Goal: Task Accomplishment & Management: Manage account settings

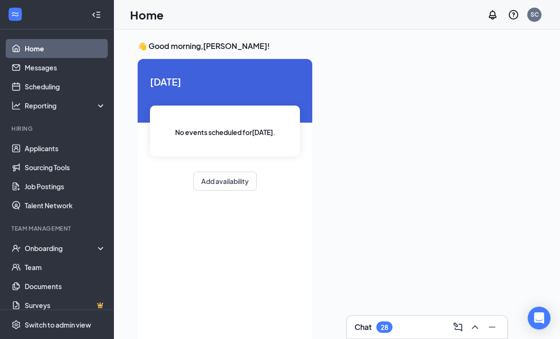
click at [99, 17] on div at bounding box center [96, 14] width 19 height 19
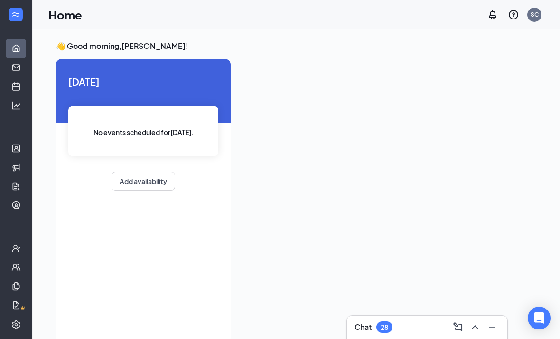
click at [18, 14] on icon "Expand" at bounding box center [15, 14] width 9 height 9
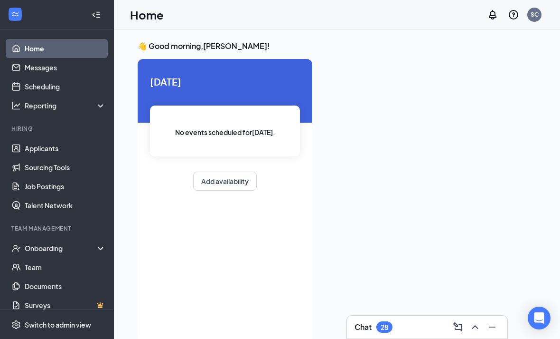
click at [51, 51] on link "Home" at bounding box center [65, 48] width 81 height 19
click at [64, 147] on link "Applicants" at bounding box center [65, 148] width 81 height 19
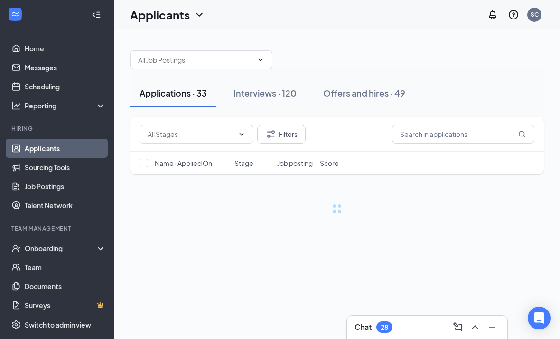
click at [214, 65] on input "text" at bounding box center [195, 60] width 115 height 10
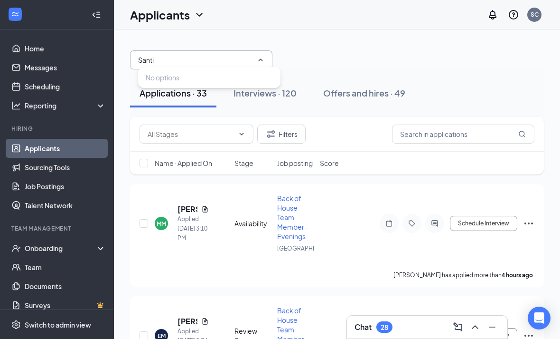
click at [291, 95] on div "Interviews · 120" at bounding box center [265, 93] width 63 height 12
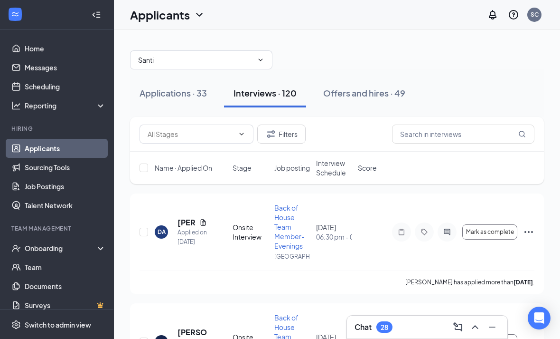
click at [200, 59] on input "Santi" at bounding box center [195, 60] width 115 height 10
type input "Santiago"
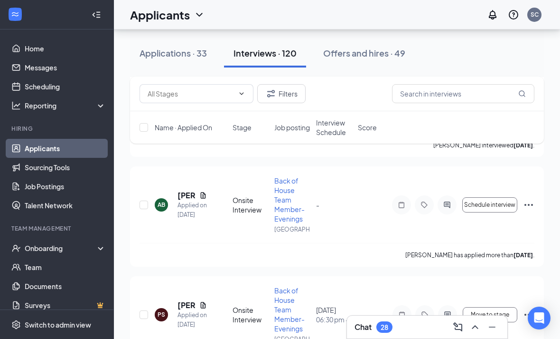
scroll to position [577, 0]
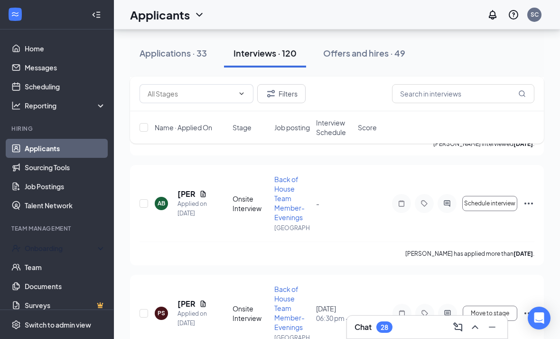
click at [55, 245] on div "Onboarding" at bounding box center [61, 247] width 73 height 9
click at [59, 270] on link "Overview" at bounding box center [65, 266] width 81 height 19
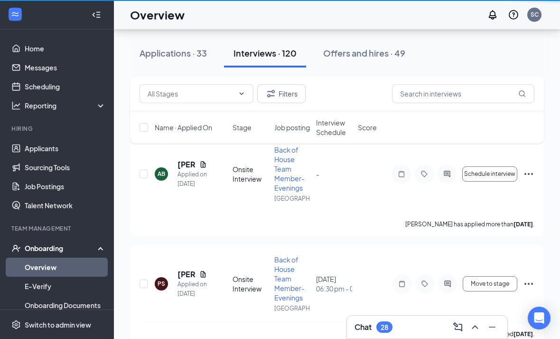
scroll to position [30, 0]
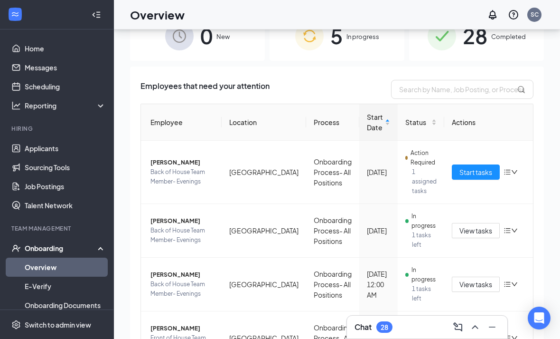
click at [360, 40] on span "In progress" at bounding box center [363, 36] width 33 height 9
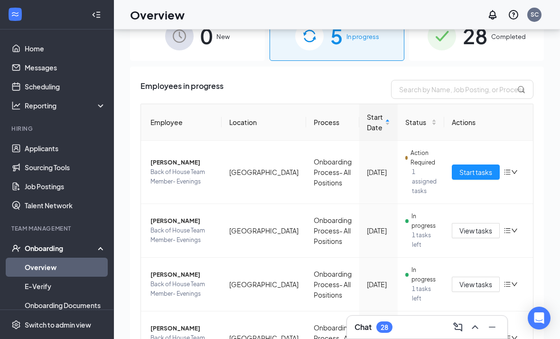
click at [43, 47] on link "Home" at bounding box center [65, 48] width 81 height 19
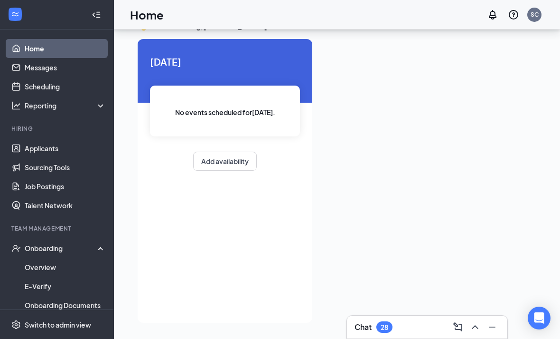
click at [68, 58] on link "Messages" at bounding box center [65, 67] width 81 height 19
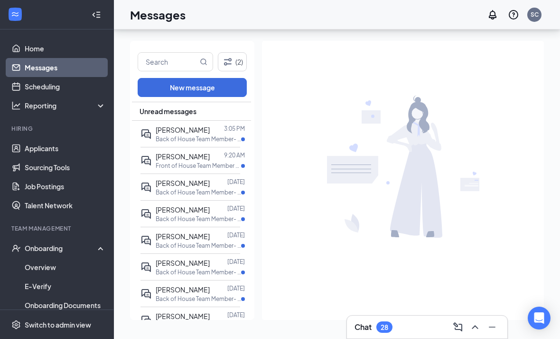
click at [66, 58] on link "Messages" at bounding box center [65, 67] width 81 height 19
click at [51, 39] on link "Home" at bounding box center [65, 48] width 81 height 19
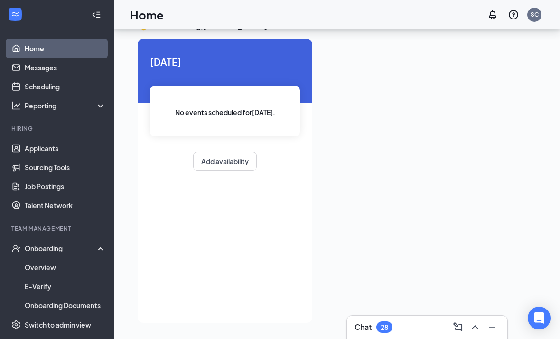
click at [79, 58] on link "Messages" at bounding box center [65, 67] width 81 height 19
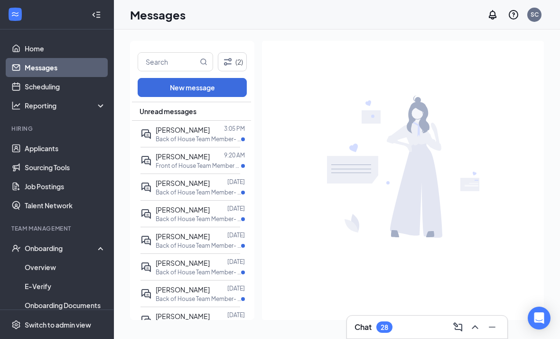
click at [175, 64] on input "text" at bounding box center [168, 62] width 60 height 18
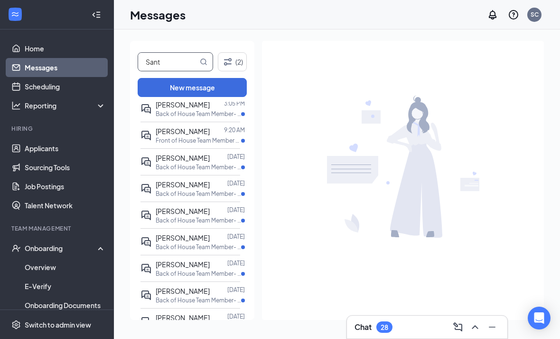
scroll to position [26, 0]
type input "Sant"
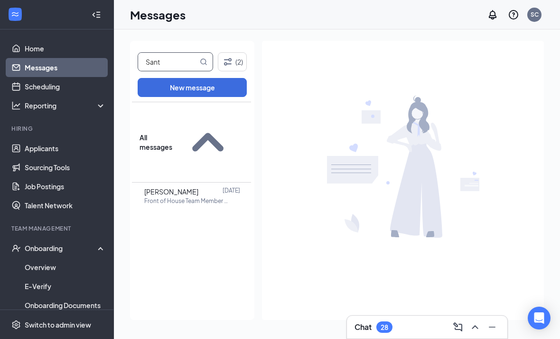
click at [198, 187] on span "[PERSON_NAME]" at bounding box center [171, 191] width 54 height 9
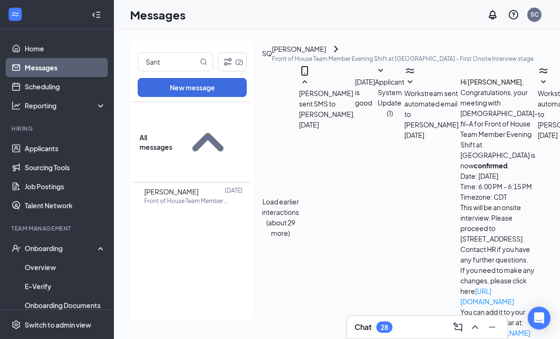
scroll to position [11, 0]
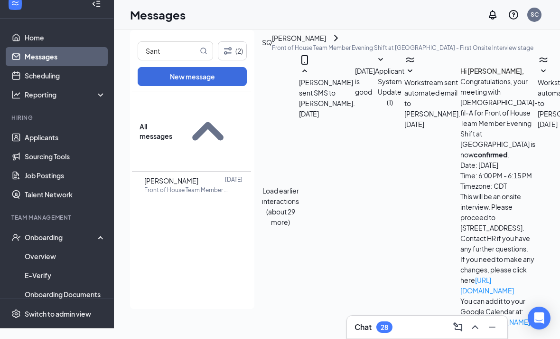
type input "Hiring Complete"
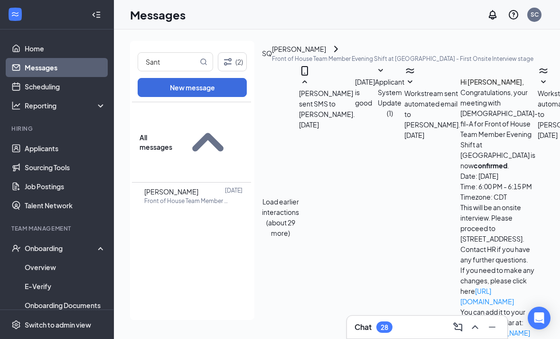
click at [54, 257] on link "Overview" at bounding box center [65, 266] width 81 height 19
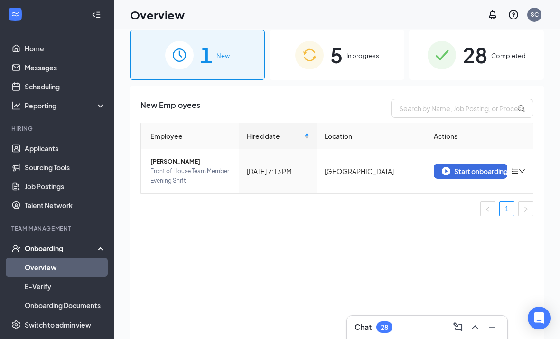
click at [389, 172] on div "Start onboarding" at bounding box center [470, 171] width 57 height 9
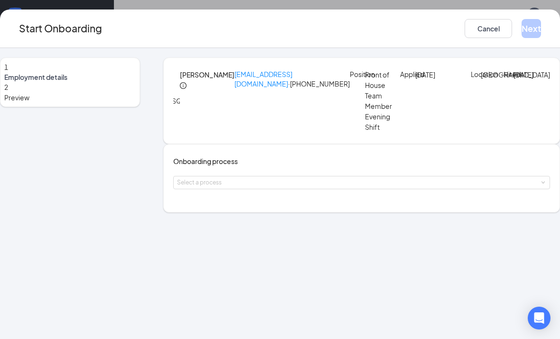
click at [256, 187] on div "Select a process" at bounding box center [359, 182] width 365 height 9
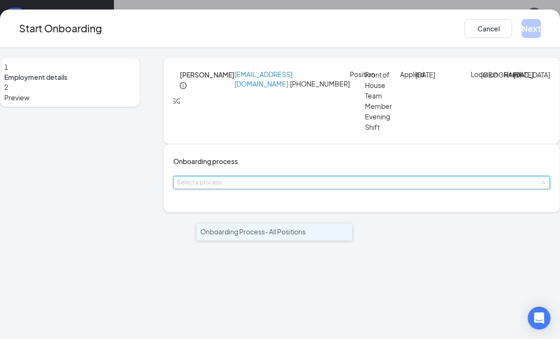
click at [289, 233] on span "Onboarding Process- All Positions" at bounding box center [252, 231] width 105 height 9
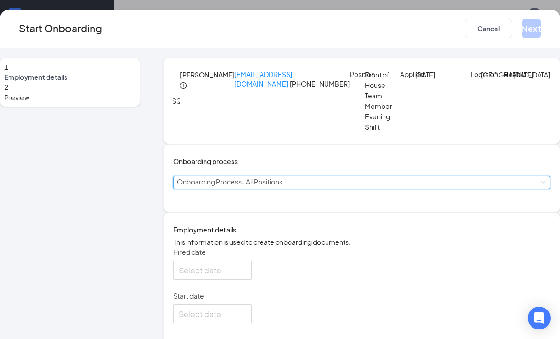
type input "Sep 16, 2025"
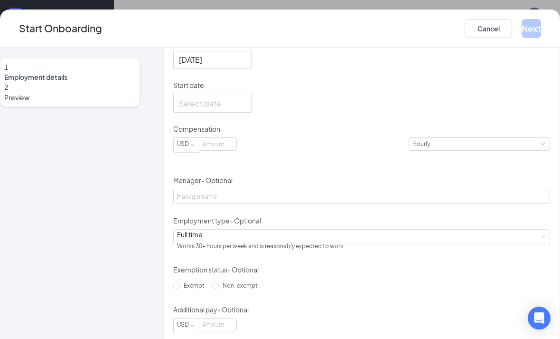
scroll to position [212, 0]
click at [244, 64] on input "Sep 16, 2025" at bounding box center [211, 58] width 65 height 12
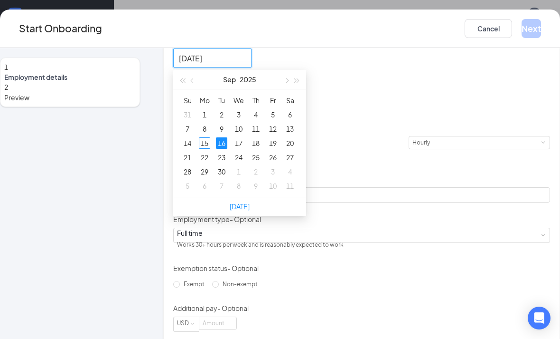
click at [306, 45] on p "Hired date" at bounding box center [361, 39] width 377 height 9
click at [244, 64] on input "Sep 16, 2025" at bounding box center [211, 58] width 65 height 12
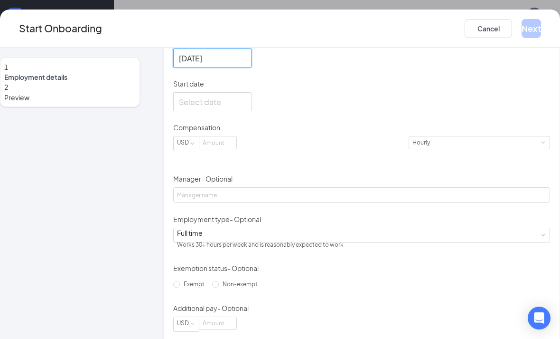
click at [389, 176] on div "Hired date Sep 16, 2025 Sep 2025 Su Mo Tu We Th Fr Sa 31 1 2 3 4 5 6 7 8 9 10 1…" at bounding box center [361, 183] width 377 height 296
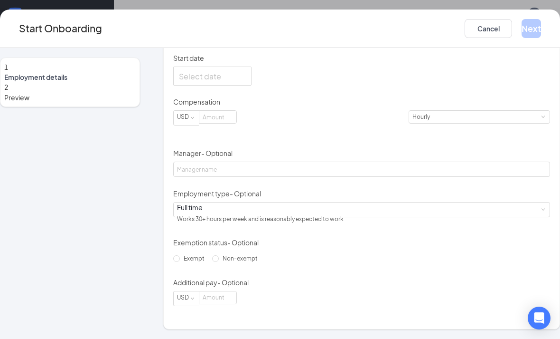
scroll to position [281, 0]
click at [389, 225] on div "1 Employment details 2 Preview SQ Santiago Quintero santiagoquintero1010@gmail.…" at bounding box center [280, 74] width 560 height 509
click at [389, 28] on button "Cancel" at bounding box center [488, 28] width 47 height 19
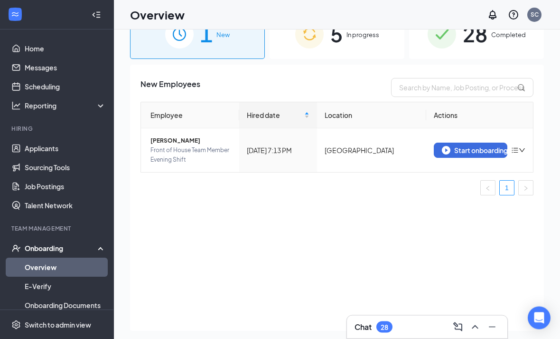
scroll to position [36, 0]
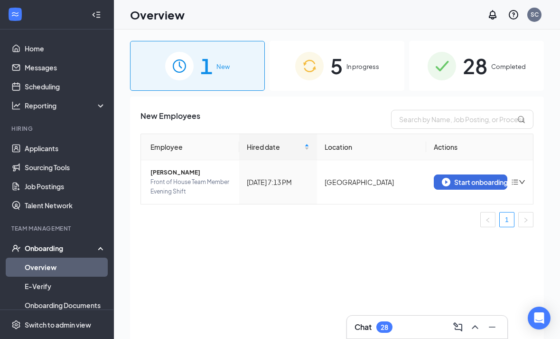
click at [517, 182] on icon "bars" at bounding box center [515, 181] width 6 height 5
click at [499, 202] on div "Remove from onboarding" at bounding box center [468, 201] width 103 height 9
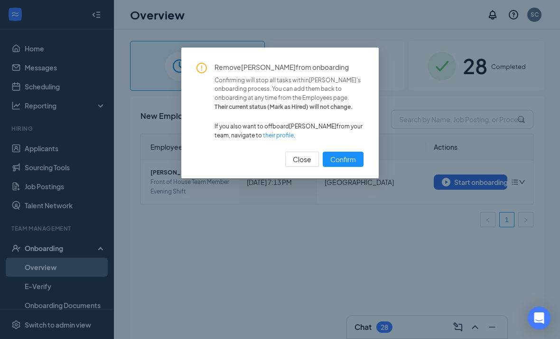
click at [350, 207] on div "Remove [PERSON_NAME] from onboarding Confirming will stop all tasks within [PER…" at bounding box center [280, 169] width 560 height 339
click at [287, 233] on div "Remove [PERSON_NAME] from onboarding Confirming will stop all tasks within [PER…" at bounding box center [280, 169] width 560 height 339
click at [302, 154] on span "Close" at bounding box center [302, 159] width 19 height 10
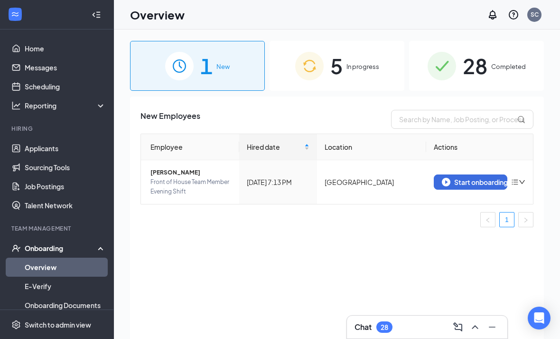
click at [179, 177] on span "[PERSON_NAME]" at bounding box center [191, 172] width 81 height 9
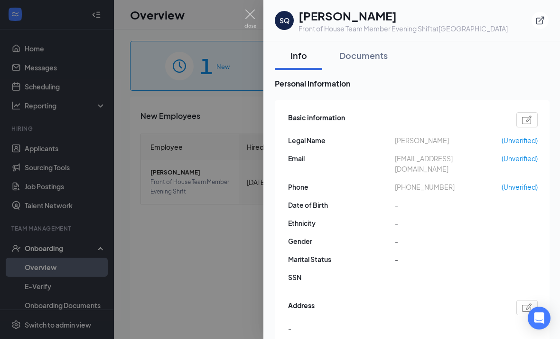
click at [386, 66] on button "Documents" at bounding box center [363, 55] width 67 height 28
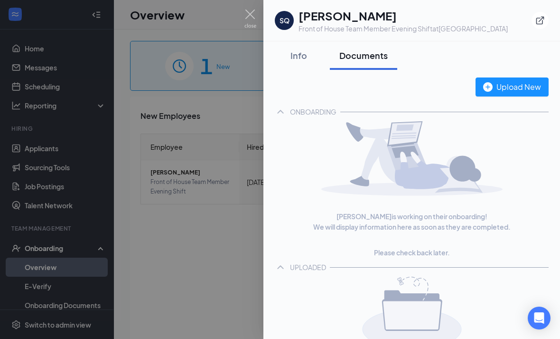
click at [297, 56] on div "Info" at bounding box center [298, 55] width 28 height 12
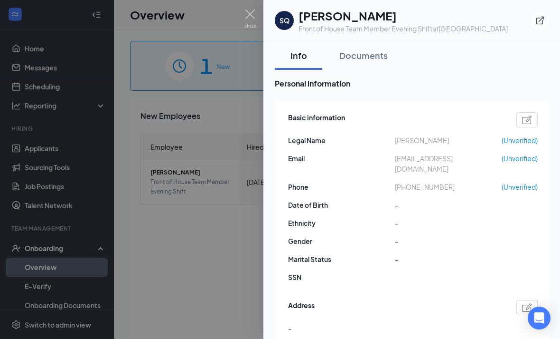
click at [353, 23] on h1 "[PERSON_NAME]" at bounding box center [403, 16] width 209 height 16
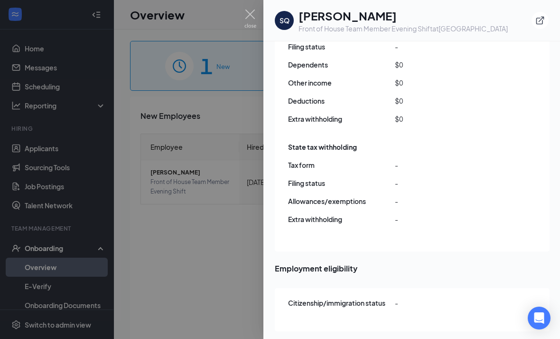
scroll to position [818, 0]
click at [252, 15] on img at bounding box center [251, 18] width 12 height 19
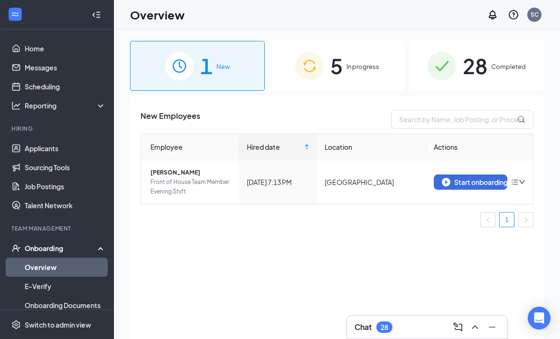
click at [227, 69] on span "New" at bounding box center [222, 66] width 13 height 9
click at [182, 174] on span "[PERSON_NAME]" at bounding box center [191, 172] width 81 height 9
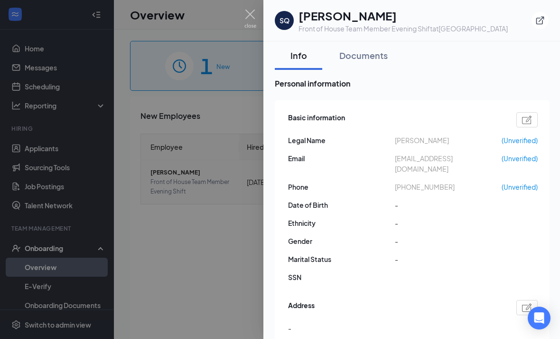
click at [543, 24] on icon "ExternalLink" at bounding box center [540, 20] width 9 height 9
click at [252, 19] on img at bounding box center [251, 18] width 12 height 19
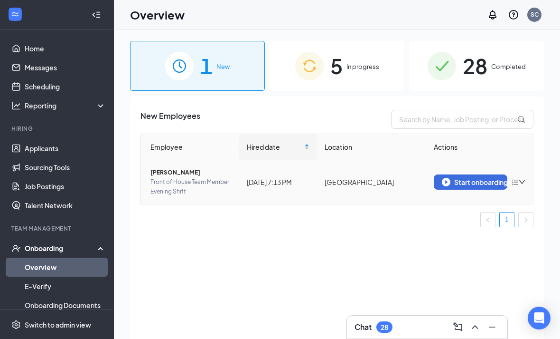
click at [190, 187] on span "Front of House Team Member Evening Shift" at bounding box center [191, 186] width 81 height 19
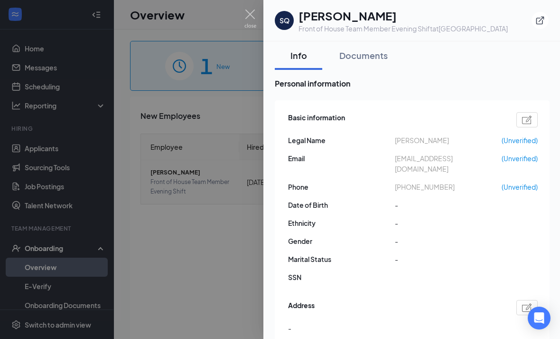
click at [179, 242] on div at bounding box center [280, 169] width 560 height 339
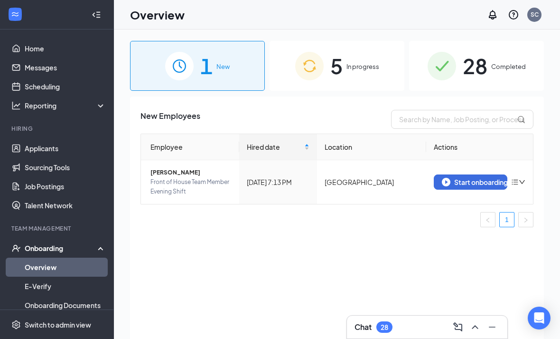
click at [322, 59] on img at bounding box center [309, 66] width 28 height 28
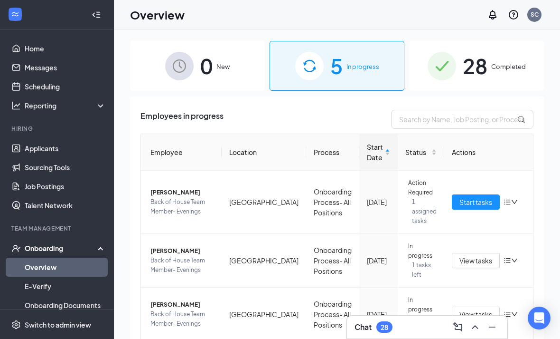
click at [211, 69] on span "0" at bounding box center [206, 65] width 12 height 33
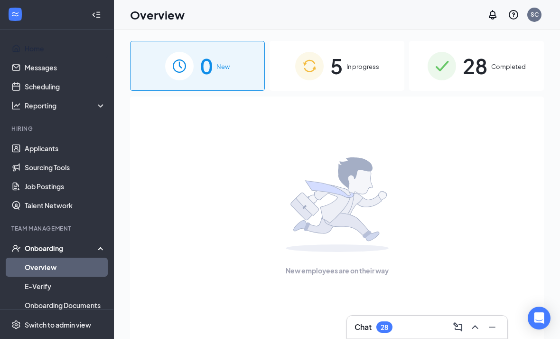
click at [38, 51] on link "Home" at bounding box center [65, 48] width 81 height 19
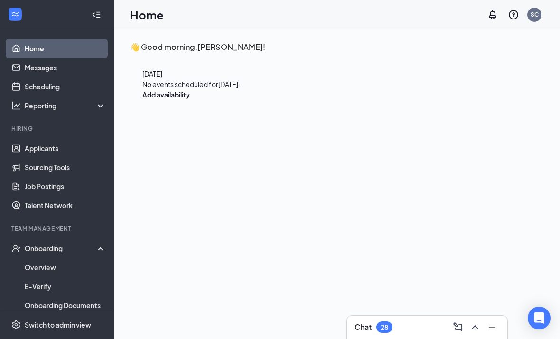
click at [75, 148] on link "Applicants" at bounding box center [65, 148] width 81 height 19
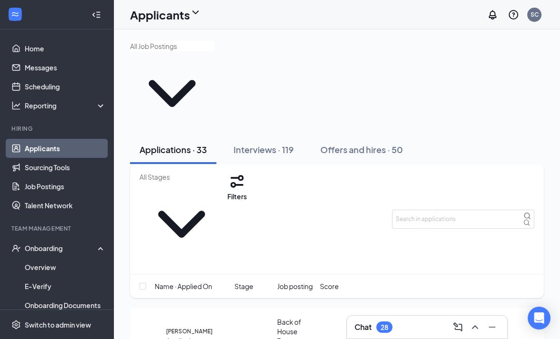
click at [214, 51] on input "text" at bounding box center [172, 46] width 84 height 10
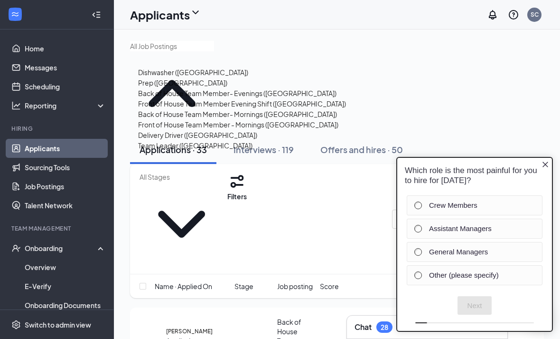
click at [223, 109] on div "Front of House Team Member Evening Shift ([GEOGRAPHIC_DATA])" at bounding box center [242, 103] width 208 height 10
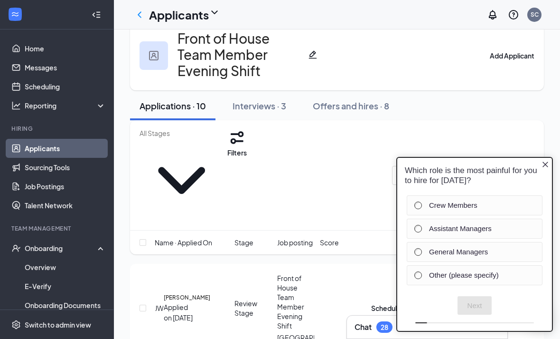
scroll to position [26, 0]
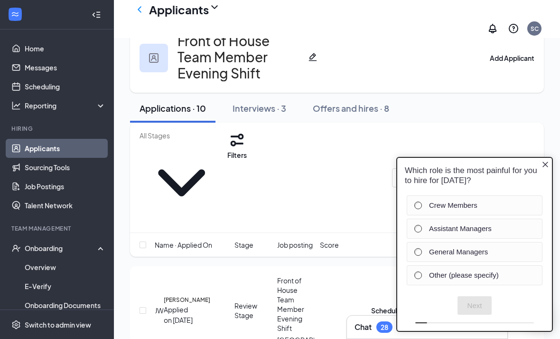
click at [543, 165] on icon "Close button" at bounding box center [546, 164] width 8 height 8
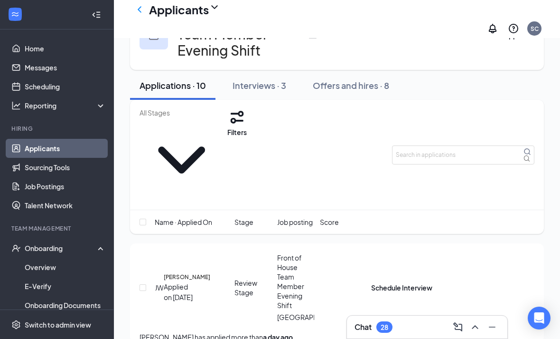
scroll to position [48, 0]
click at [297, 253] on div "Front of House Team Member Evening Shift" at bounding box center [295, 281] width 37 height 57
click at [293, 253] on span "Front of House Team Member Evening Shift" at bounding box center [290, 281] width 27 height 56
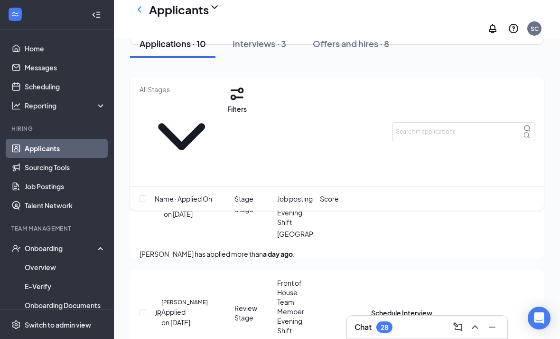
scroll to position [66, 0]
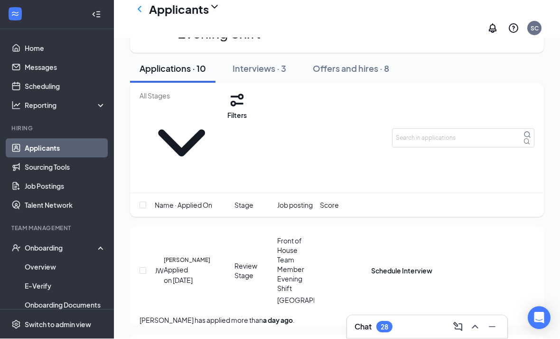
click at [195, 236] on div "[PERSON_NAME] Applied on [DATE] Review Stage Front of House Team Member Evening…" at bounding box center [337, 275] width 395 height 79
click at [193, 255] on h5 "[PERSON_NAME]" at bounding box center [187, 259] width 47 height 9
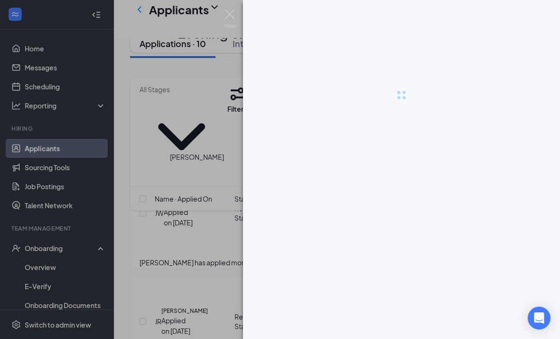
scroll to position [96, 0]
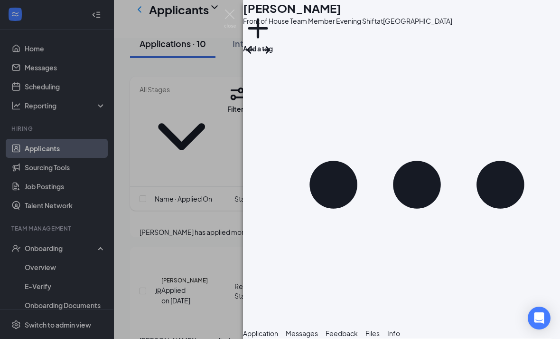
click at [318, 329] on span "Messages" at bounding box center [302, 333] width 32 height 9
click at [274, 42] on icon "ArrowRight" at bounding box center [267, 50] width 16 height 16
click at [318, 329] on span "Messages" at bounding box center [302, 333] width 32 height 9
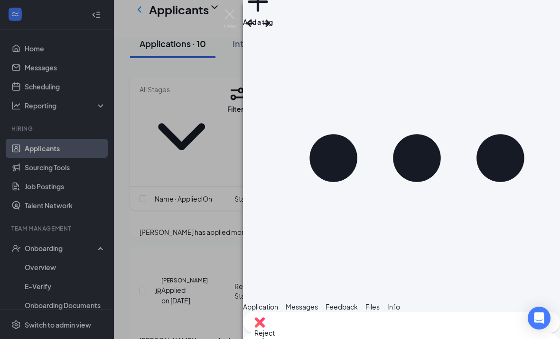
scroll to position [30, 0]
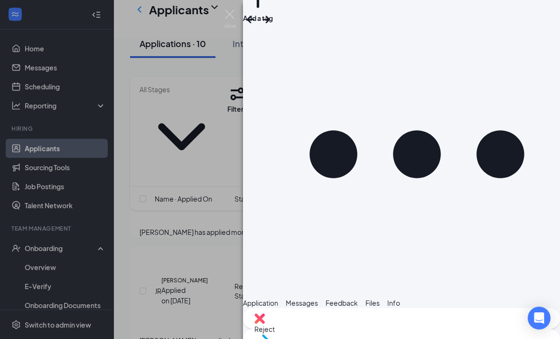
click at [278, 297] on button "Application" at bounding box center [260, 302] width 35 height 10
click at [355, 323] on span "Reject" at bounding box center [401, 328] width 294 height 10
click at [361, 323] on span "Reject" at bounding box center [401, 328] width 294 height 10
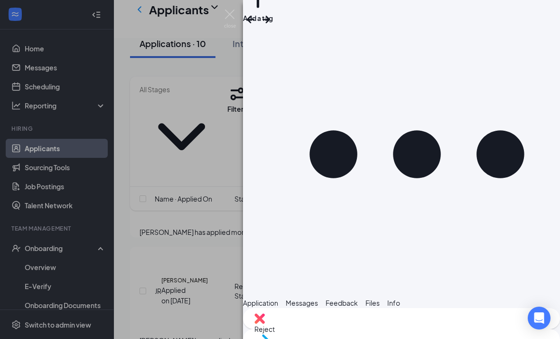
checkbox input "true"
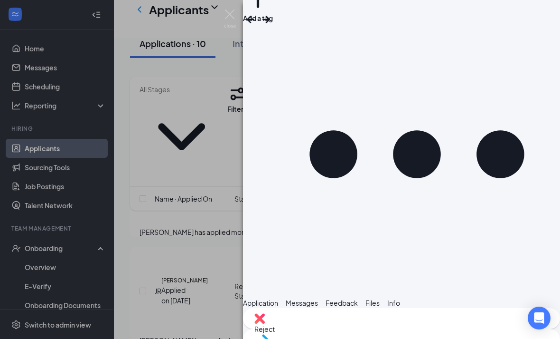
click at [354, 323] on span "Reject" at bounding box center [401, 328] width 294 height 10
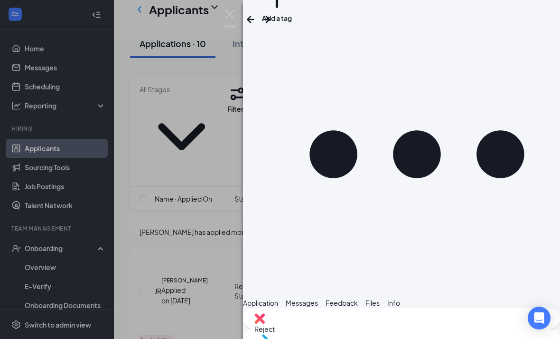
checkbox input "true"
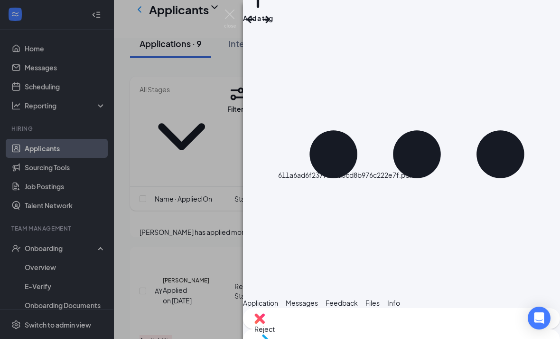
click at [354, 323] on span "Reject" at bounding box center [401, 328] width 294 height 10
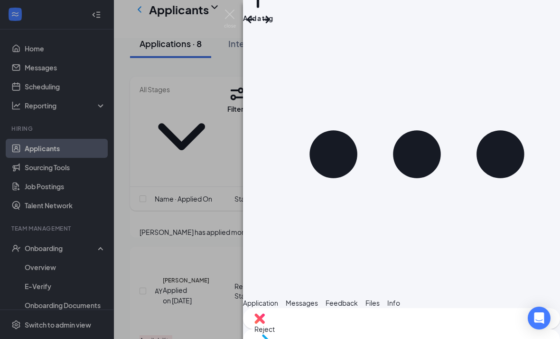
checkbox input "true"
click at [370, 321] on div "Reject" at bounding box center [401, 318] width 317 height 21
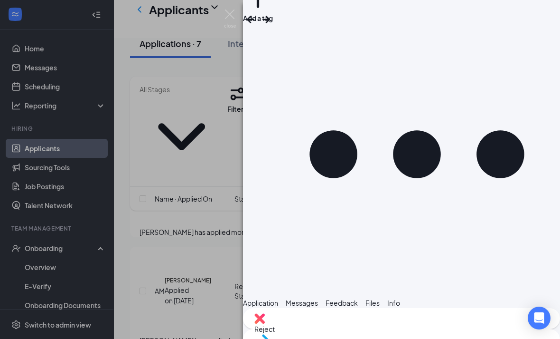
scroll to position [684, 0]
checkbox input "true"
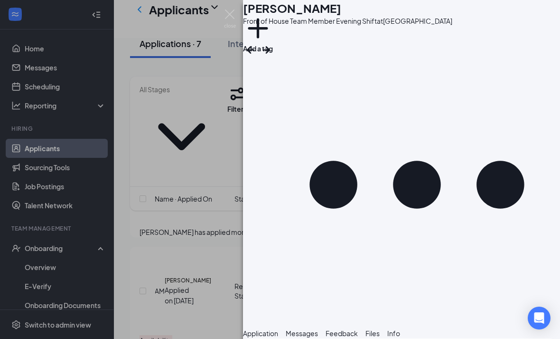
scroll to position [698, 0]
click at [318, 329] on span "Messages" at bounding box center [302, 333] width 32 height 9
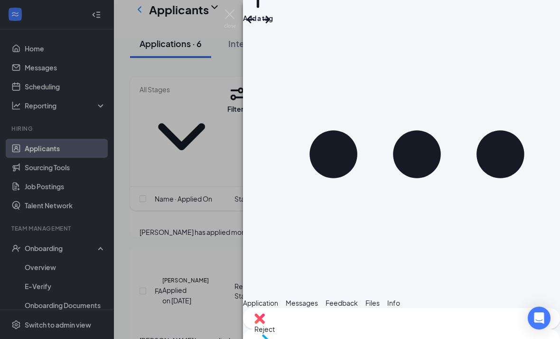
scroll to position [83, 0]
click at [350, 323] on span "Reject" at bounding box center [401, 328] width 294 height 10
checkbox input "true"
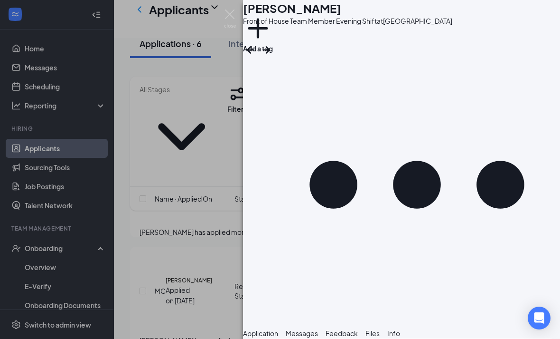
scroll to position [687, 0]
click at [318, 329] on span "Messages" at bounding box center [302, 333] width 32 height 9
click at [274, 42] on icon "ArrowRight" at bounding box center [267, 50] width 16 height 16
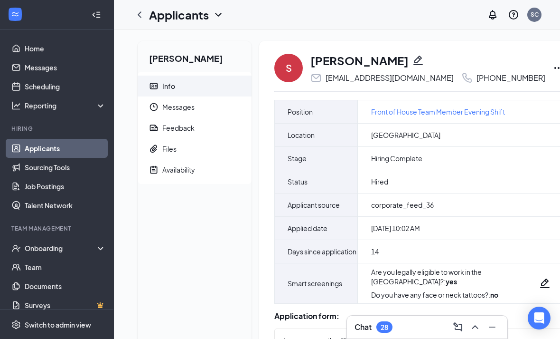
click at [553, 65] on icon "Ellipses" at bounding box center [558, 67] width 11 height 11
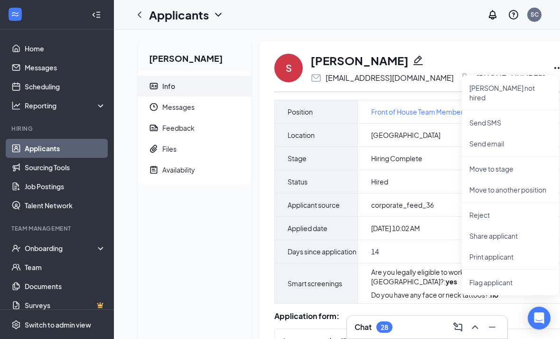
click at [516, 164] on p "Move to stage" at bounding box center [511, 168] width 82 height 9
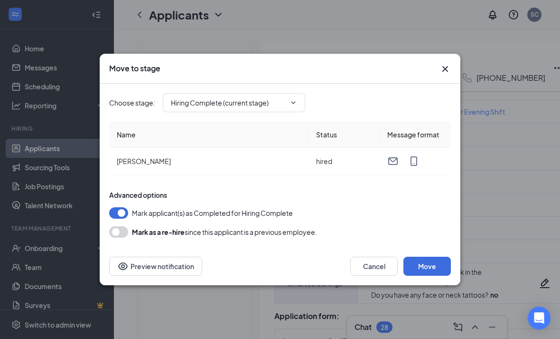
click at [262, 102] on input "Hiring Complete (current stage)" at bounding box center [228, 102] width 115 height 10
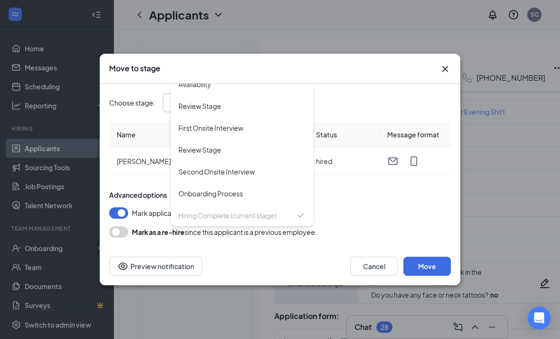
scroll to position [32, 0]
click at [247, 171] on div "Second Onsite Interview" at bounding box center [217, 171] width 76 height 10
type input "Second Onsite Interview"
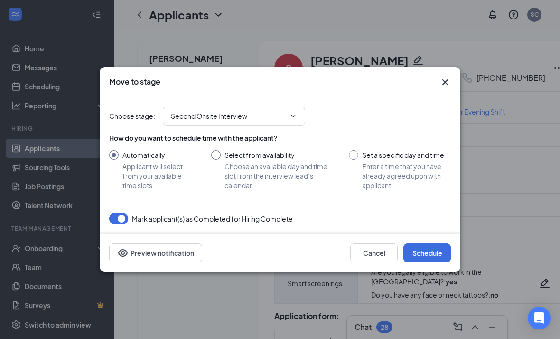
click at [366, 164] on span "Enter a time that you have already agreed upon with applicant" at bounding box center [406, 175] width 89 height 28
click at [366, 164] on input "Set a specific day and time Enter a time that you have already agreed upon with…" at bounding box center [400, 170] width 102 height 40
radio input "true"
radio input "false"
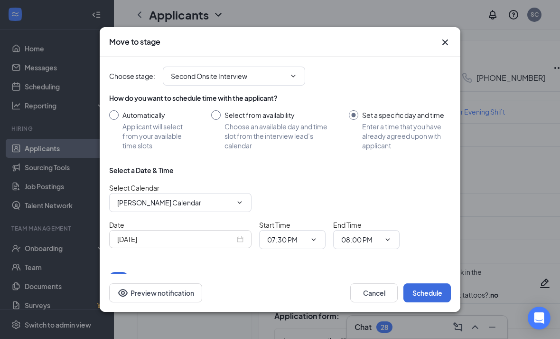
click at [189, 234] on input "Sep 15, 2025" at bounding box center [176, 239] width 118 height 10
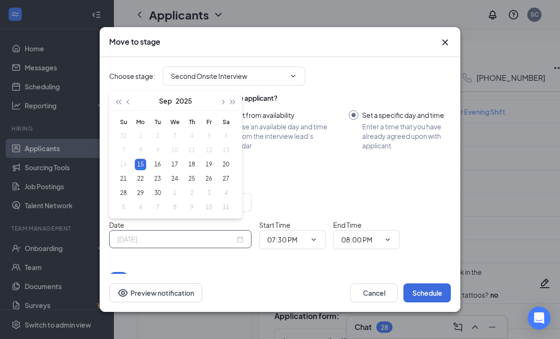
click at [168, 167] on td "17" at bounding box center [174, 164] width 17 height 14
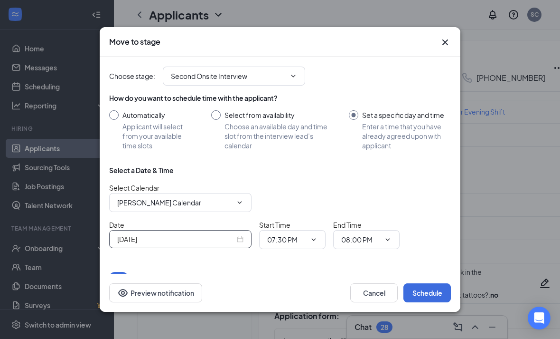
click at [193, 234] on input "Sep 17, 2025" at bounding box center [176, 239] width 118 height 10
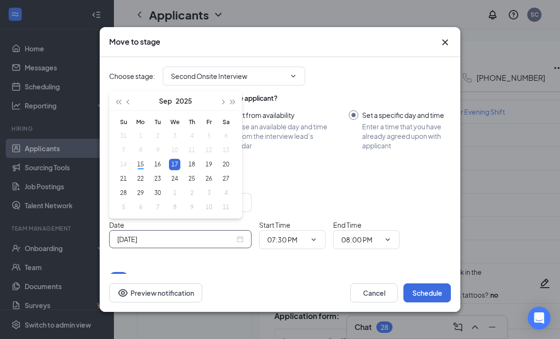
type input "Sep 16, 2025"
click at [161, 162] on div "16" at bounding box center [157, 164] width 11 height 11
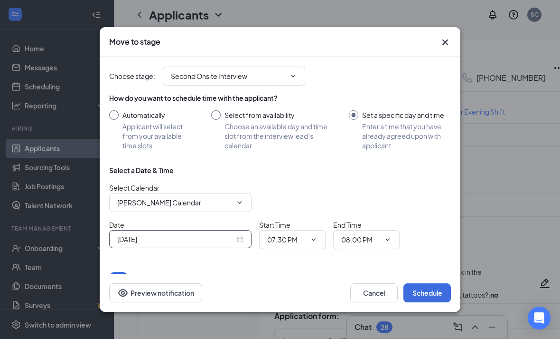
click at [304, 234] on input "07:30 PM" at bounding box center [286, 239] width 39 height 10
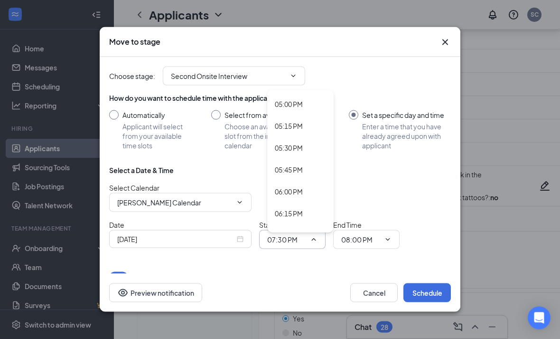
scroll to position [1483, 0]
click at [293, 128] on div "05:15 PM" at bounding box center [289, 125] width 28 height 10
type input "05:15 PM"
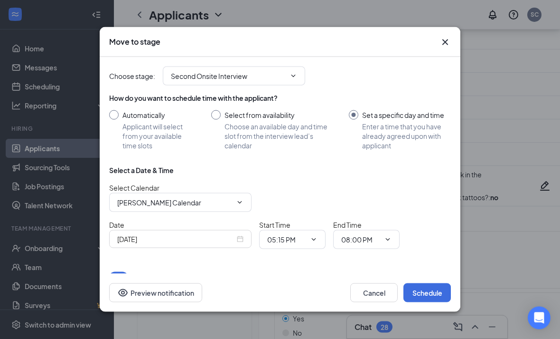
scroll to position [97, 0]
click at [365, 245] on input "08:00 PM" at bounding box center [360, 239] width 39 height 10
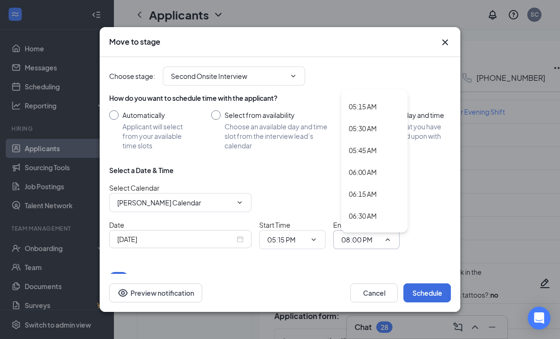
scroll to position [453, 0]
click at [369, 139] on div "05:45 AM" at bounding box center [374, 150] width 66 height 22
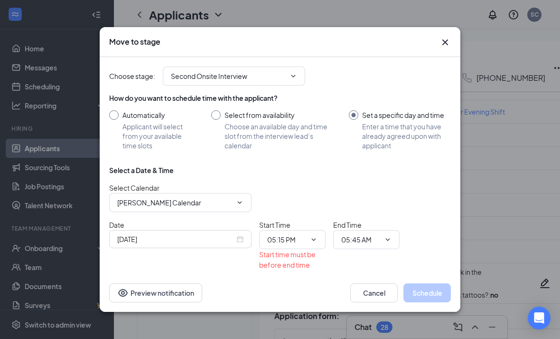
click at [362, 234] on input "05:45 AM" at bounding box center [360, 239] width 39 height 10
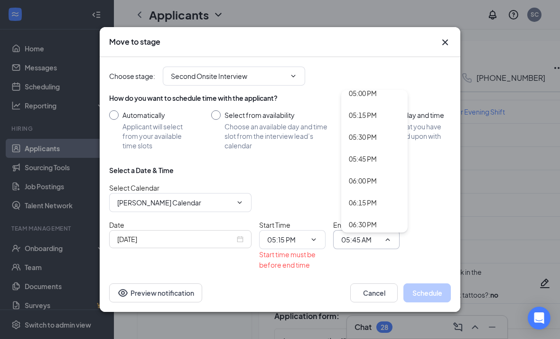
scroll to position [1493, 0]
click at [374, 131] on div "05:30 PM" at bounding box center [363, 136] width 28 height 10
type input "05:30 PM"
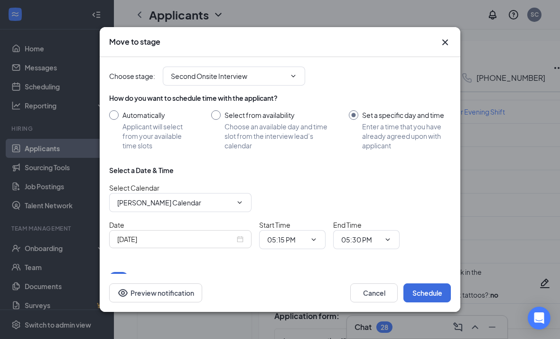
click at [429, 302] on button "Schedule" at bounding box center [427, 292] width 47 height 19
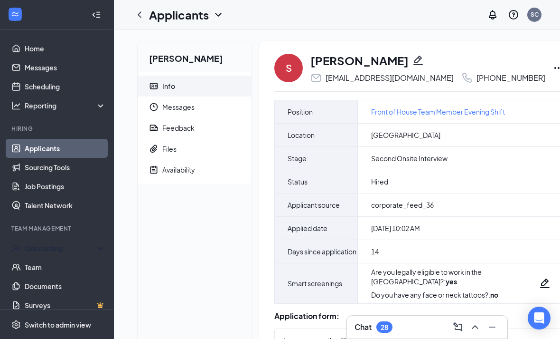
click at [54, 249] on div "Onboarding" at bounding box center [61, 247] width 73 height 9
click at [50, 269] on link "Overview" at bounding box center [65, 266] width 81 height 19
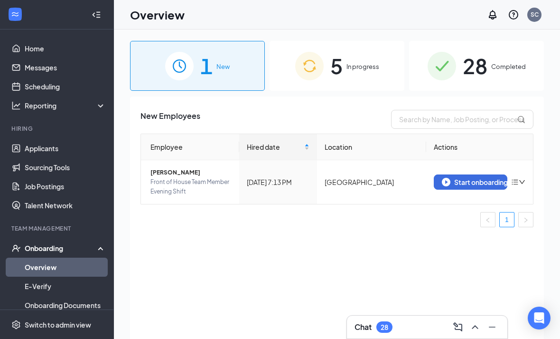
click at [499, 179] on div "Start onboarding" at bounding box center [470, 182] width 57 height 9
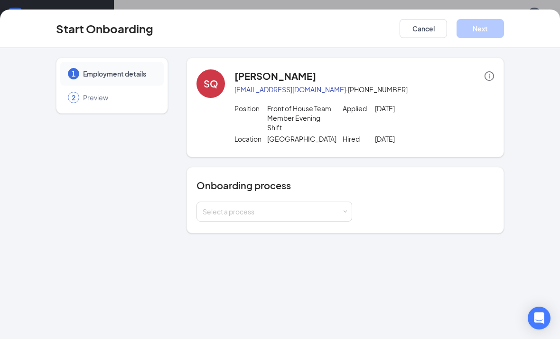
click at [321, 210] on div "Select a process" at bounding box center [272, 211] width 139 height 9
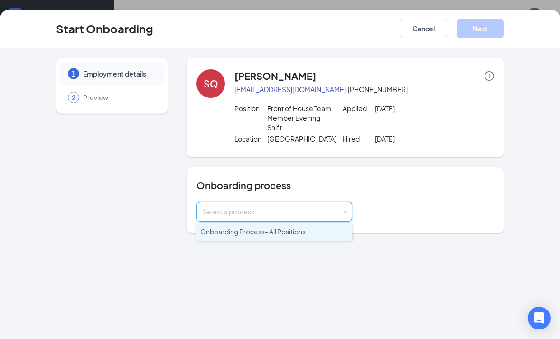
click at [519, 178] on div "1 Employment details 2 Preview SQ Santiago Quintero santiagoquintero1010@gmail.…" at bounding box center [280, 145] width 486 height 176
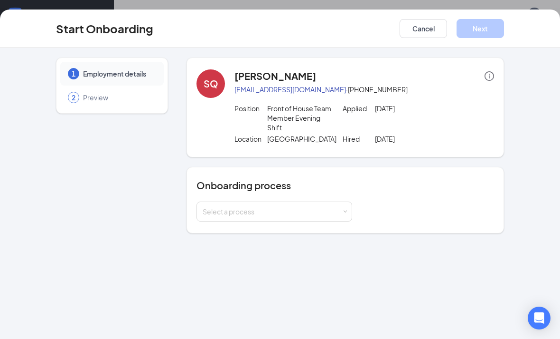
click at [426, 26] on button "Cancel" at bounding box center [423, 28] width 47 height 19
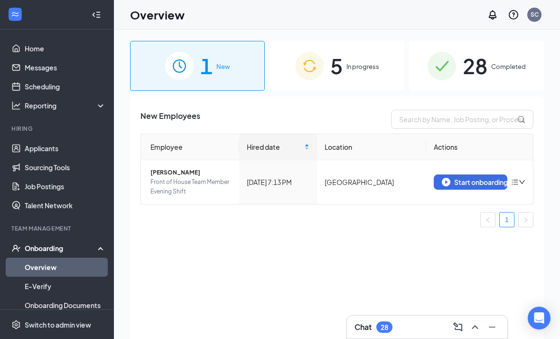
click at [518, 185] on icon "bars" at bounding box center [515, 182] width 8 height 8
click at [528, 179] on td "Start onboarding" at bounding box center [479, 182] width 107 height 44
click at [528, 178] on td "Start onboarding" at bounding box center [479, 182] width 107 height 44
click at [518, 181] on icon "bars" at bounding box center [515, 182] width 8 height 8
click at [483, 202] on div "Remove from onboarding" at bounding box center [468, 201] width 103 height 9
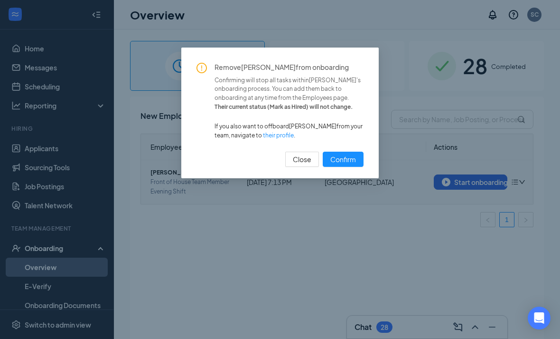
click at [350, 158] on span "Confirm" at bounding box center [343, 159] width 26 height 10
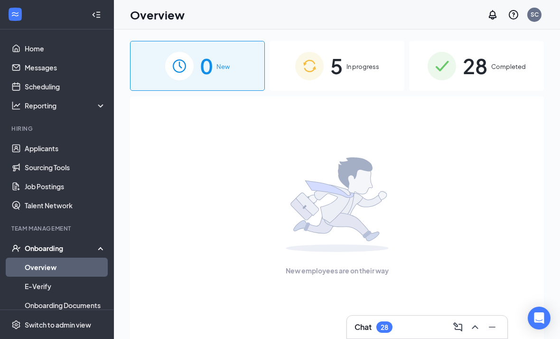
click at [365, 69] on span "In progress" at bounding box center [363, 66] width 33 height 9
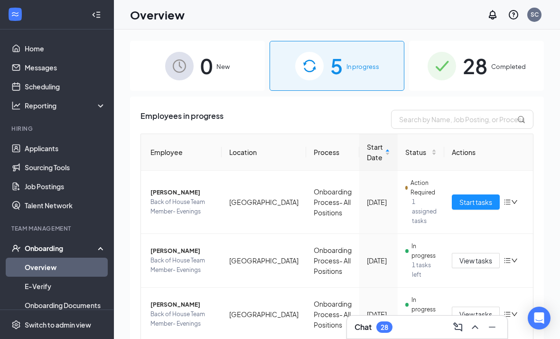
click at [52, 250] on div "Onboarding" at bounding box center [61, 247] width 73 height 9
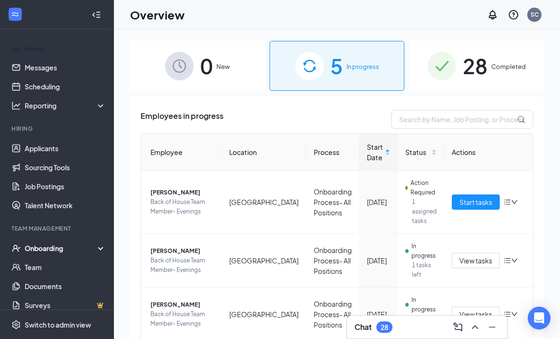
click at [49, 45] on link "Home" at bounding box center [65, 48] width 81 height 19
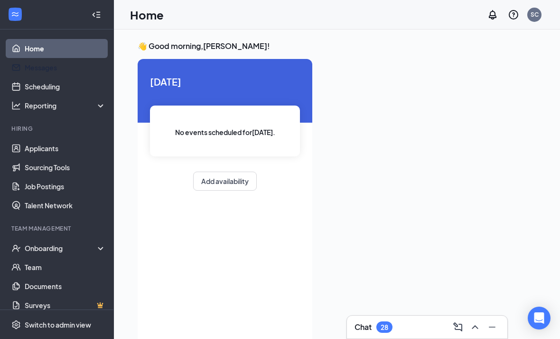
click at [66, 64] on link "Messages" at bounding box center [65, 67] width 81 height 19
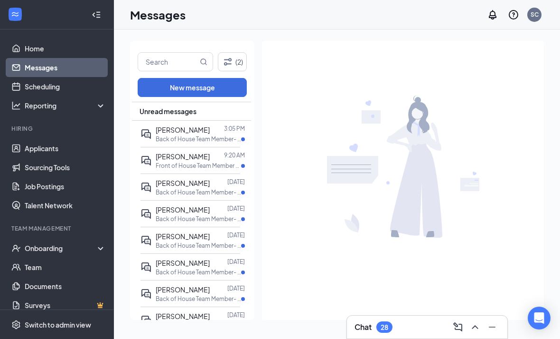
click at [72, 86] on link "Scheduling" at bounding box center [65, 86] width 81 height 19
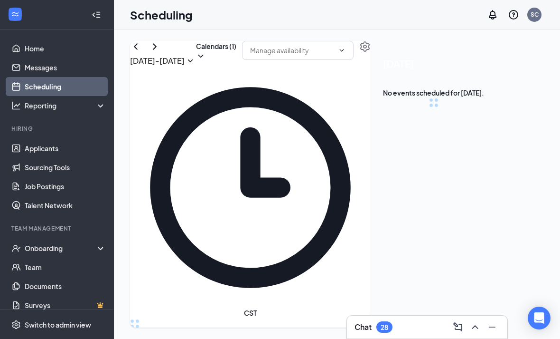
scroll to position [467, 0]
click at [236, 59] on button "Calendars (1)" at bounding box center [216, 51] width 40 height 20
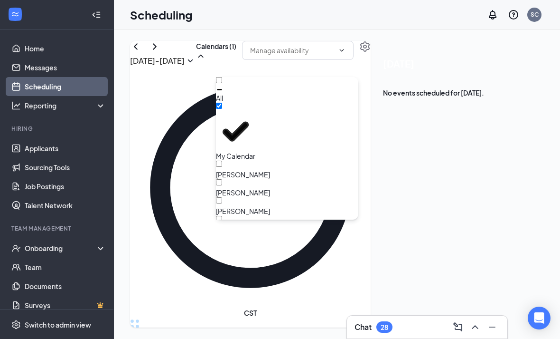
click at [223, 93] on div "All" at bounding box center [219, 97] width 7 height 9
click at [222, 83] on input "All" at bounding box center [219, 80] width 6 height 6
checkbox input "true"
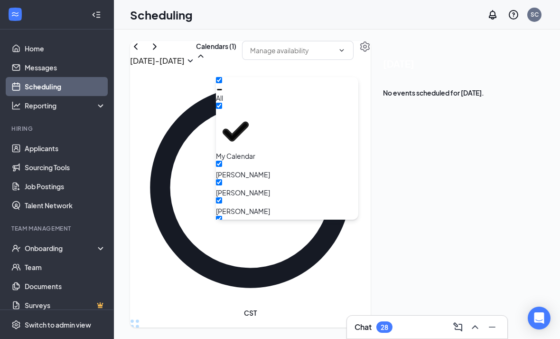
checkbox input "true"
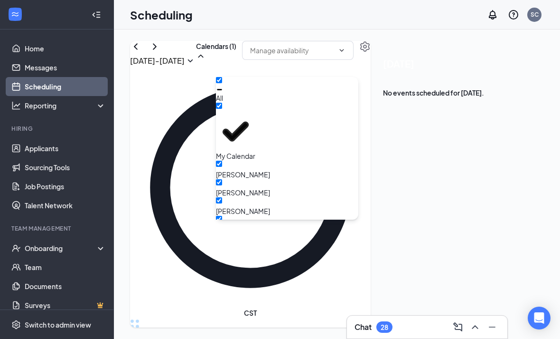
checkbox input "true"
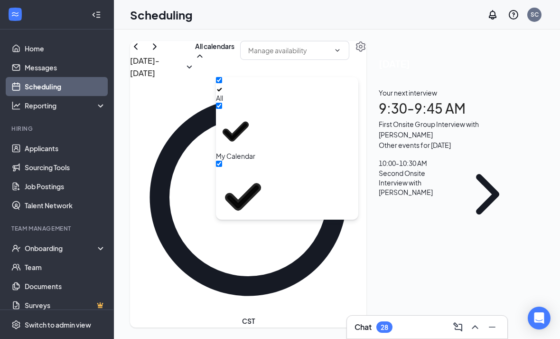
click at [223, 86] on div at bounding box center [219, 89] width 7 height 7
click at [222, 83] on input "All" at bounding box center [219, 80] width 6 height 6
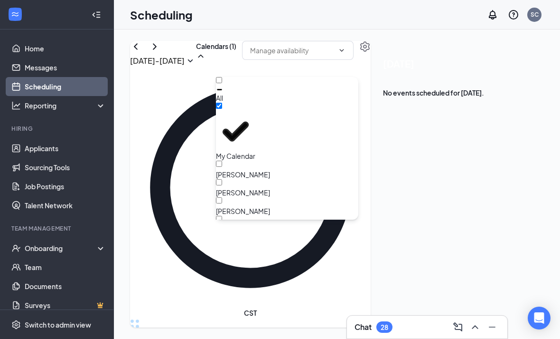
checkbox input "false"
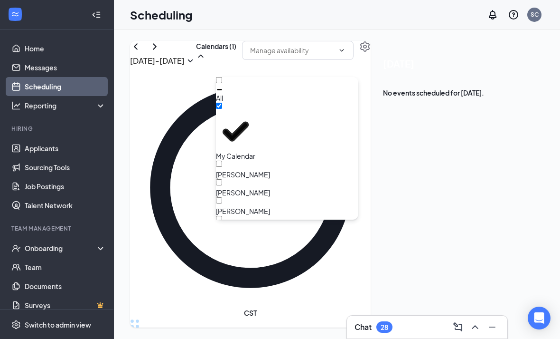
checkbox input "false"
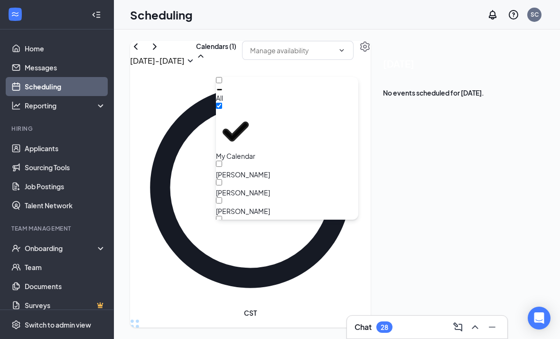
checkbox input "false"
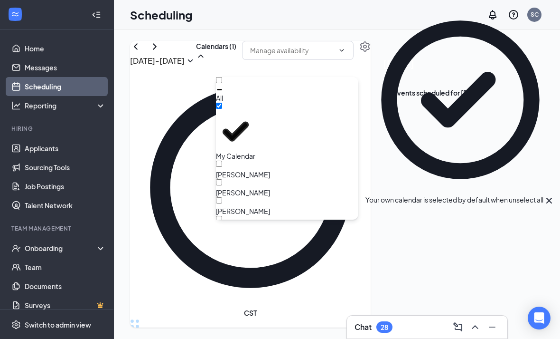
click at [222, 108] on input "My Calendar" at bounding box center [219, 106] width 6 height 6
click at [222, 107] on input "My Calendar" at bounding box center [219, 106] width 6 height 6
checkbox input "true"
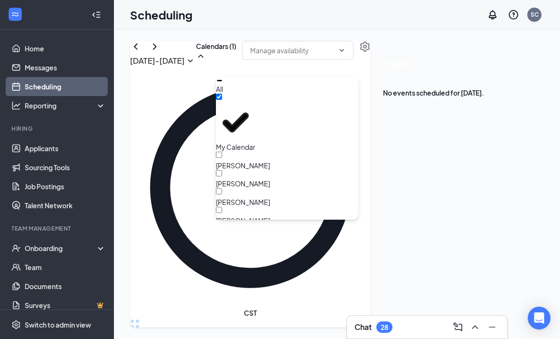
scroll to position [7, 0]
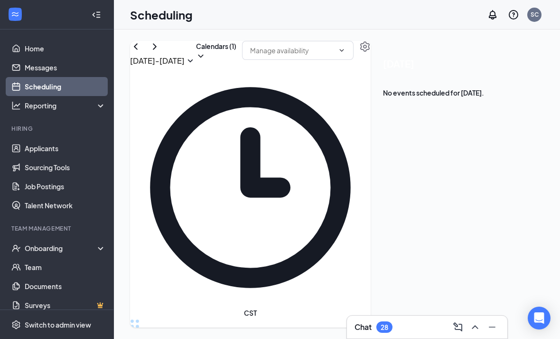
click at [311, 35] on div "Sep 14 - Sep 20 Calendars (1) CST Sun 14 Mon 15 Tue 16 Wed 17 Thu 18 Fri 19 Sat…" at bounding box center [337, 183] width 446 height 309
click at [360, 245] on td at bounding box center [285, 250] width 261 height 11
click at [64, 148] on link "Applicants" at bounding box center [65, 148] width 81 height 19
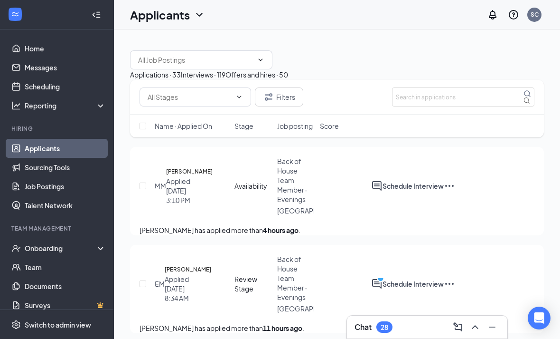
click at [226, 80] on div "Interviews · 119" at bounding box center [203, 74] width 45 height 10
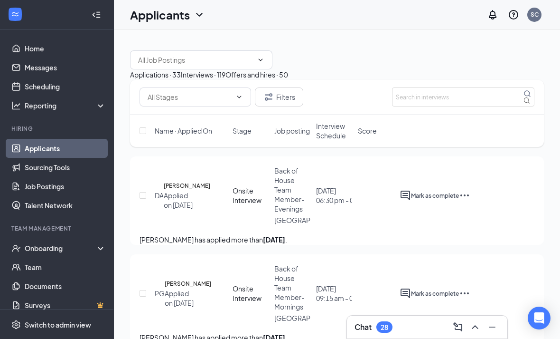
click at [209, 58] on input "text" at bounding box center [195, 60] width 115 height 10
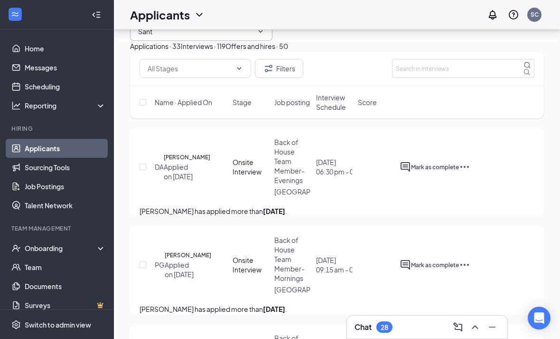
scroll to position [29, 0]
type input "Santi"
click at [60, 49] on link "Home" at bounding box center [65, 48] width 81 height 19
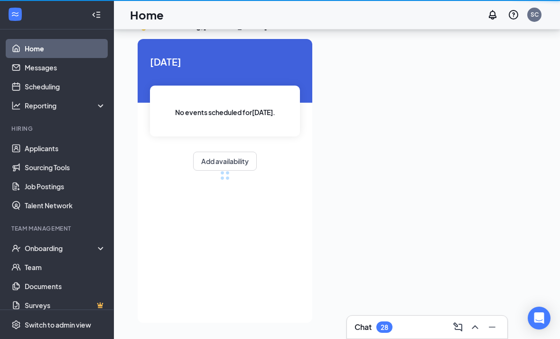
click at [60, 58] on link "Messages" at bounding box center [65, 67] width 81 height 19
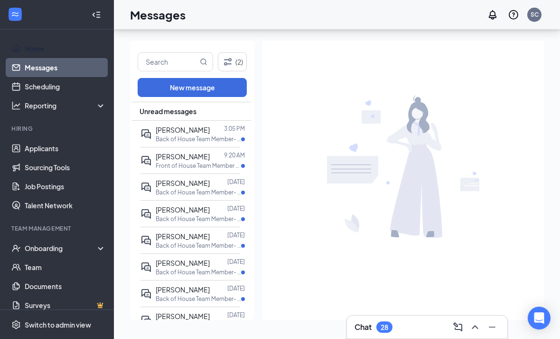
click at [52, 39] on link "Home" at bounding box center [65, 48] width 81 height 19
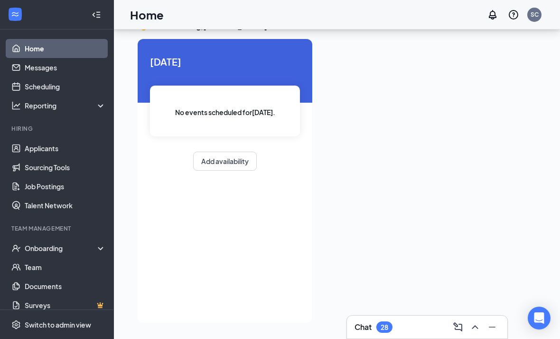
click at [39, 19] on div at bounding box center [56, 14] width 113 height 29
